Goal: Transaction & Acquisition: Subscribe to service/newsletter

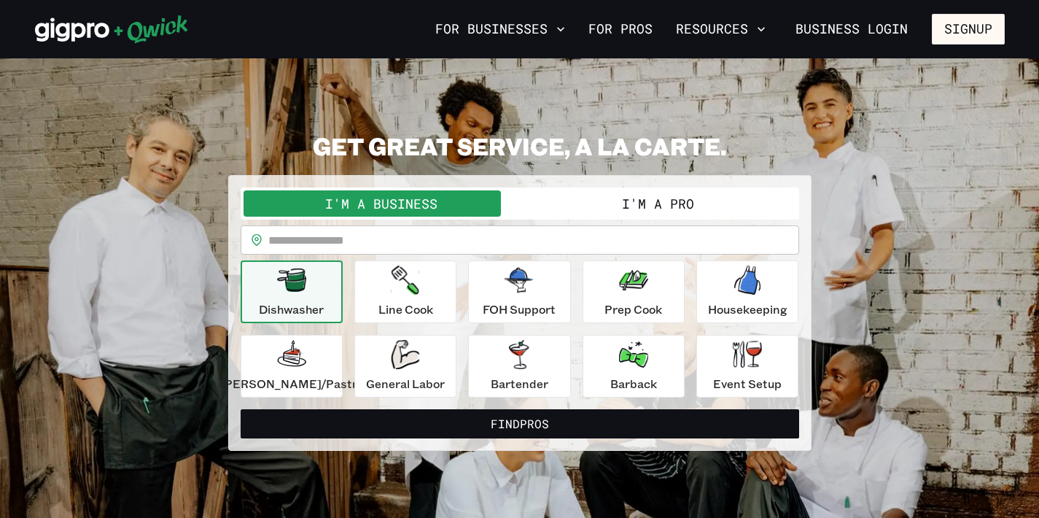
click at [601, 206] on button "I'm a Pro" at bounding box center [658, 203] width 276 height 26
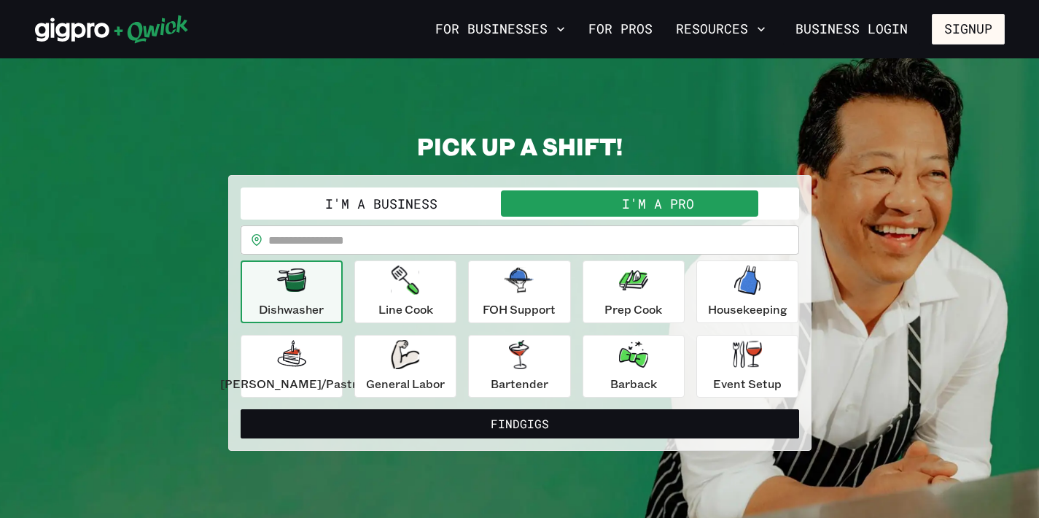
click at [440, 209] on button "I'm a Business" at bounding box center [381, 203] width 276 height 26
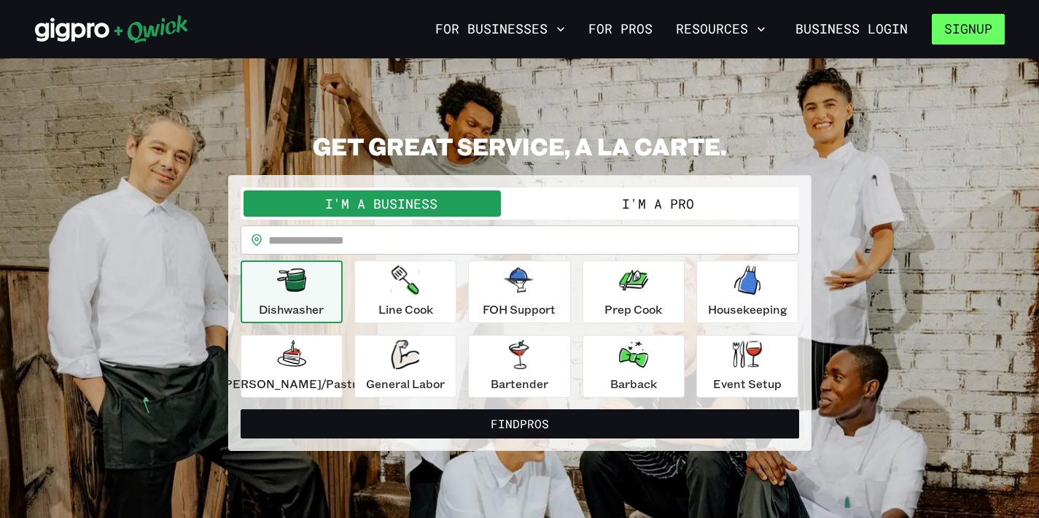
click at [966, 39] on button "Signup" at bounding box center [968, 29] width 73 height 31
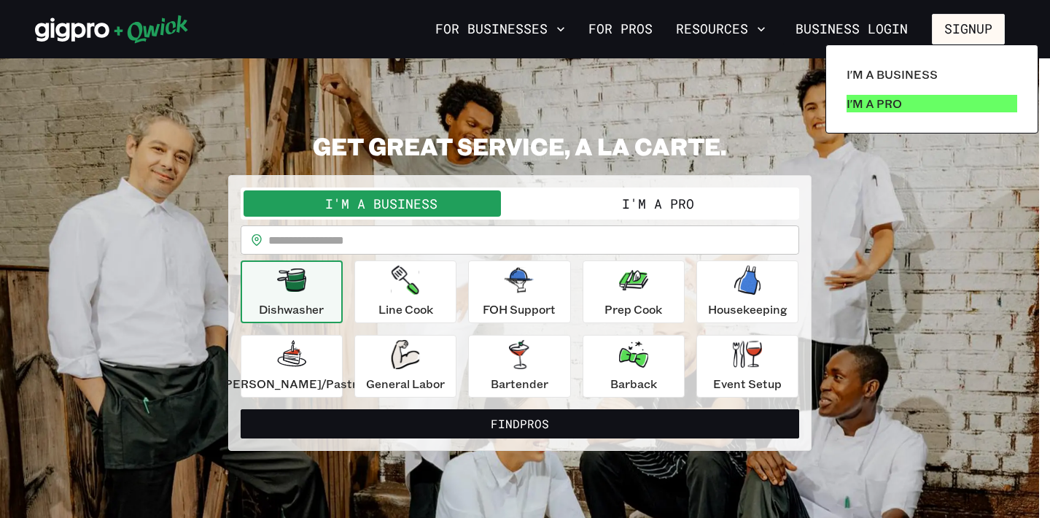
click at [904, 101] on link "I'm a Pro" at bounding box center [931, 103] width 182 height 29
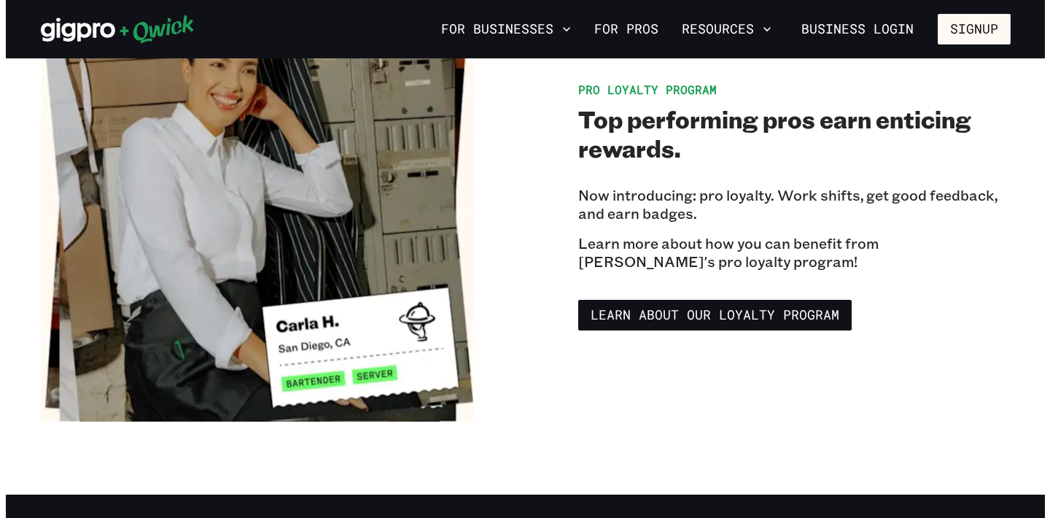
scroll to position [2432, 0]
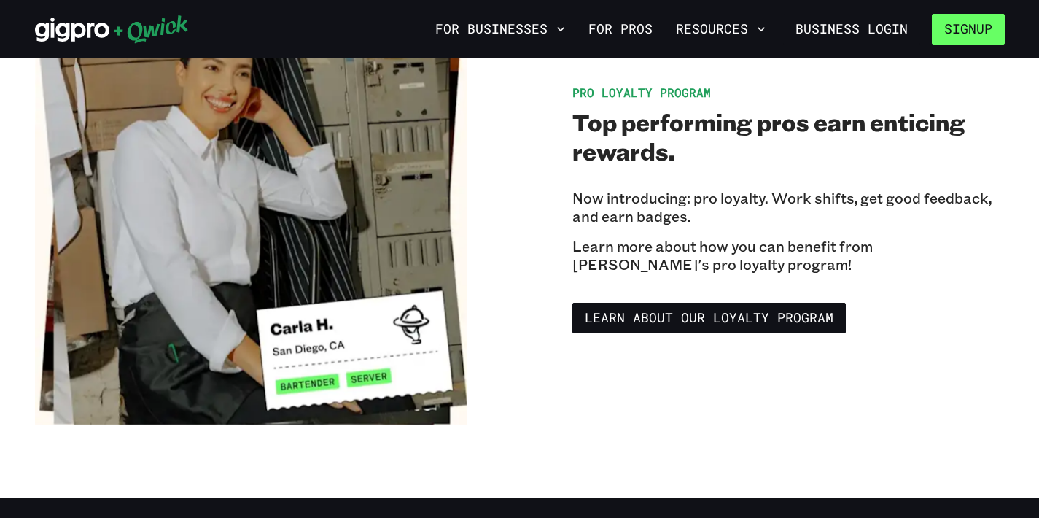
click at [941, 39] on button "Signup" at bounding box center [968, 29] width 73 height 31
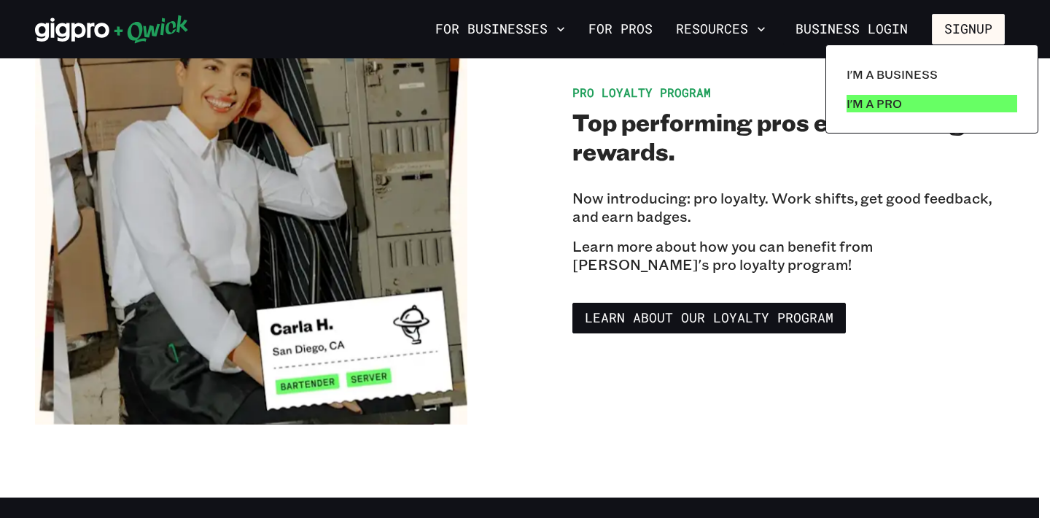
click at [884, 98] on p "I'm a Pro" at bounding box center [873, 103] width 55 height 17
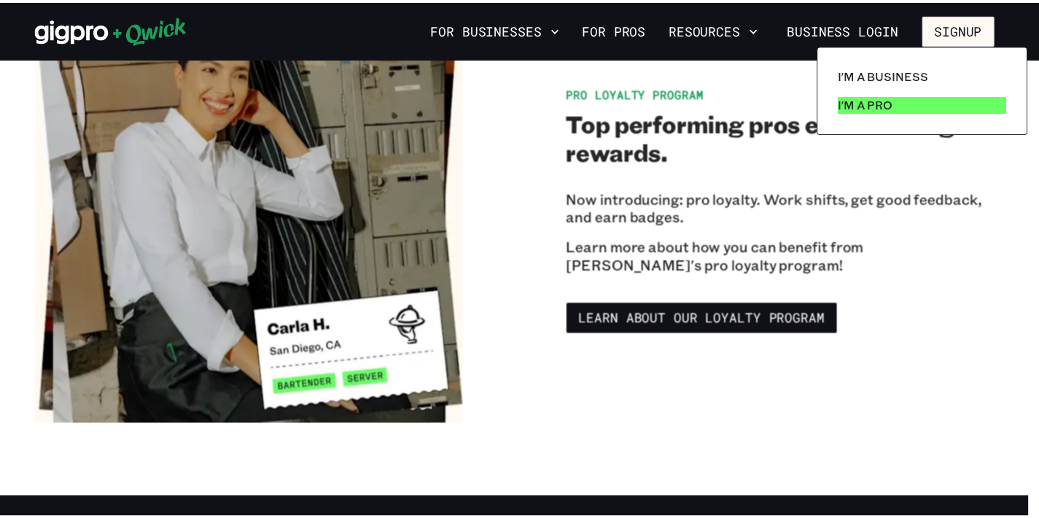
scroll to position [0, 0]
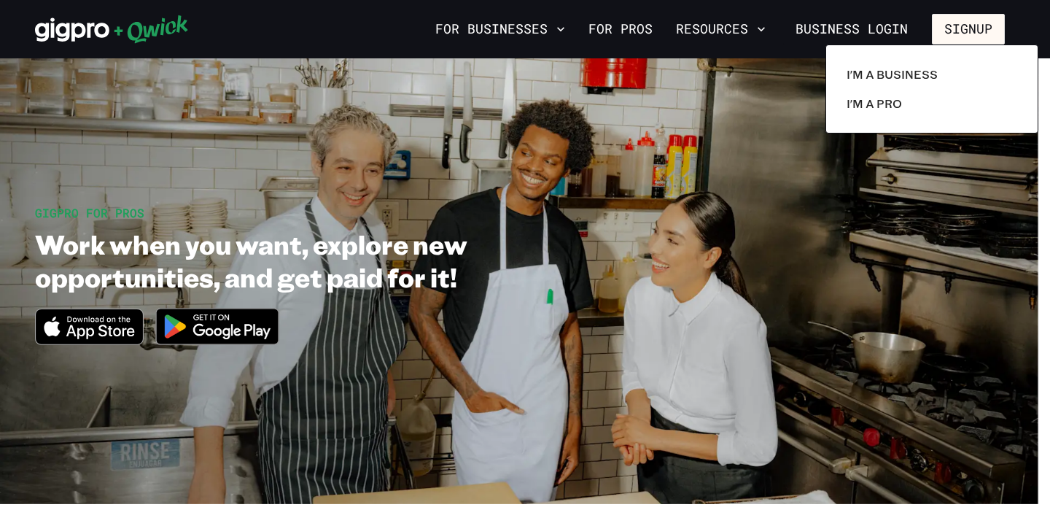
click at [767, 47] on div at bounding box center [525, 259] width 1050 height 518
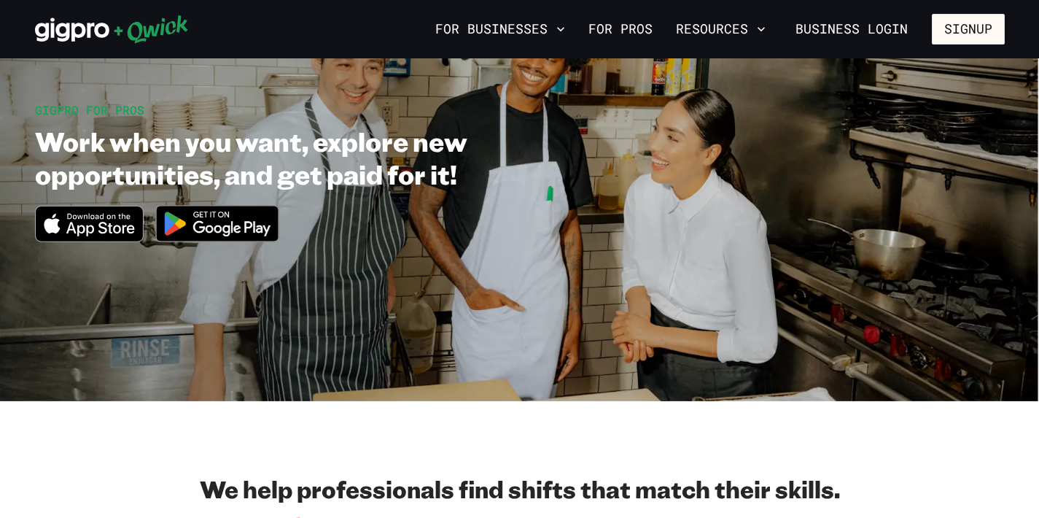
scroll to position [109, 0]
